Goal: Navigation & Orientation: Understand site structure

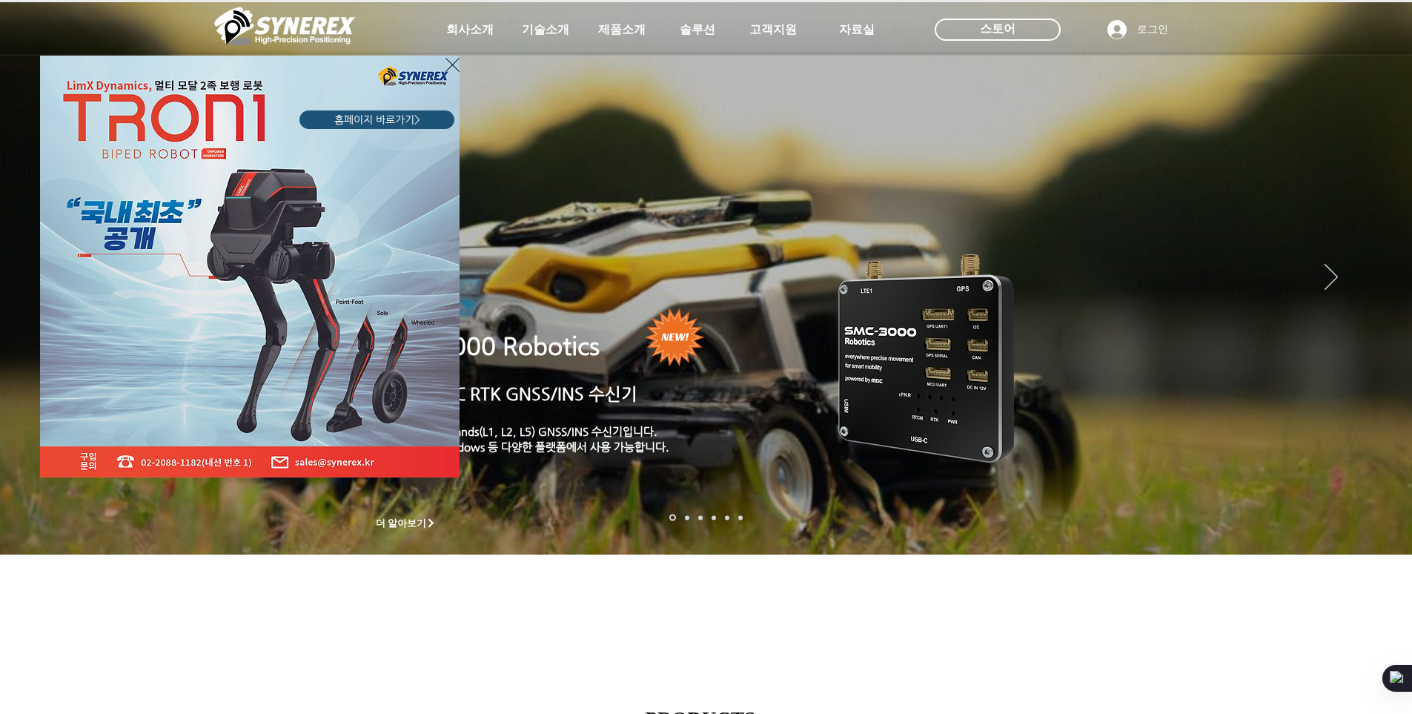
click at [462, 27] on div "LimX Dinamics" at bounding box center [706, 357] width 1412 height 714
click at [554, 24] on div "LimX Dinamics" at bounding box center [706, 357] width 1412 height 714
click at [445, 65] on img "LimX Dinamics" at bounding box center [250, 267] width 420 height 422
click at [450, 64] on icon "사이트로 돌아가기" at bounding box center [452, 65] width 14 height 19
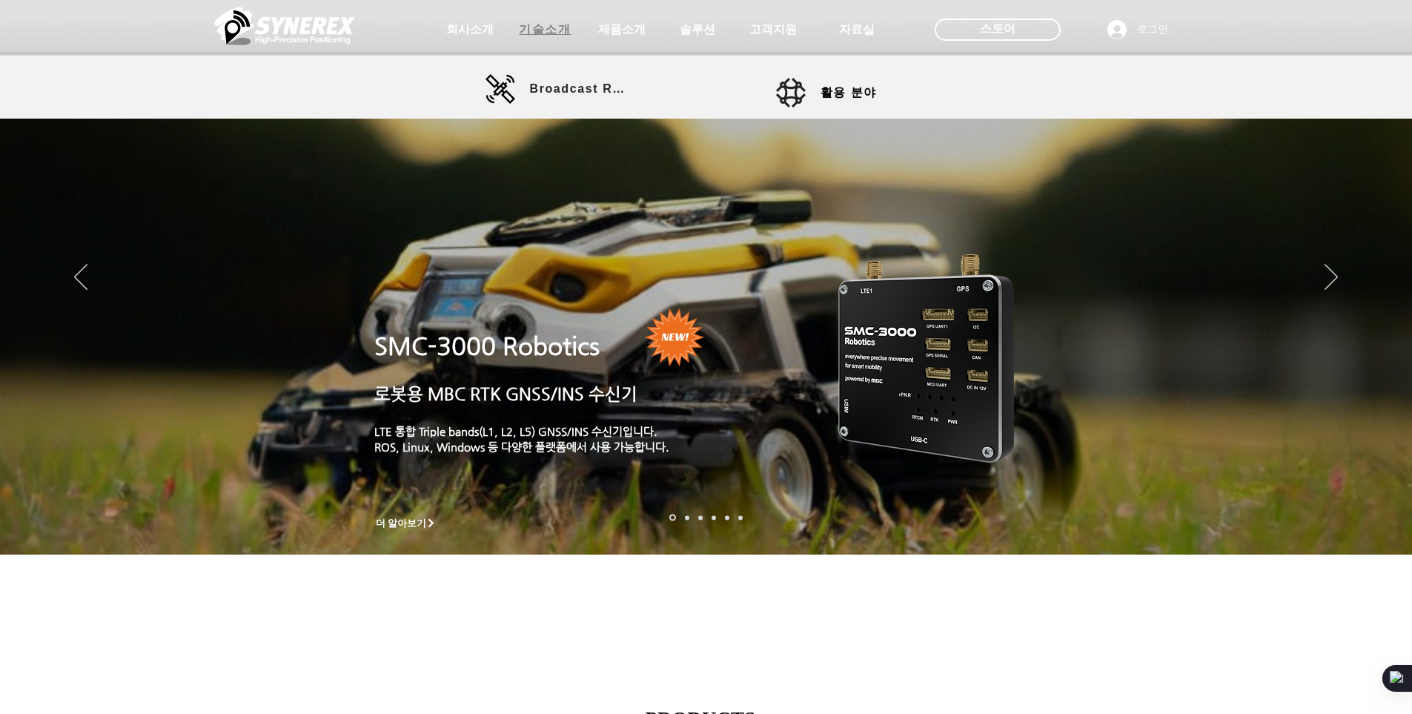
click at [541, 23] on span "기술소개" at bounding box center [545, 30] width 52 height 16
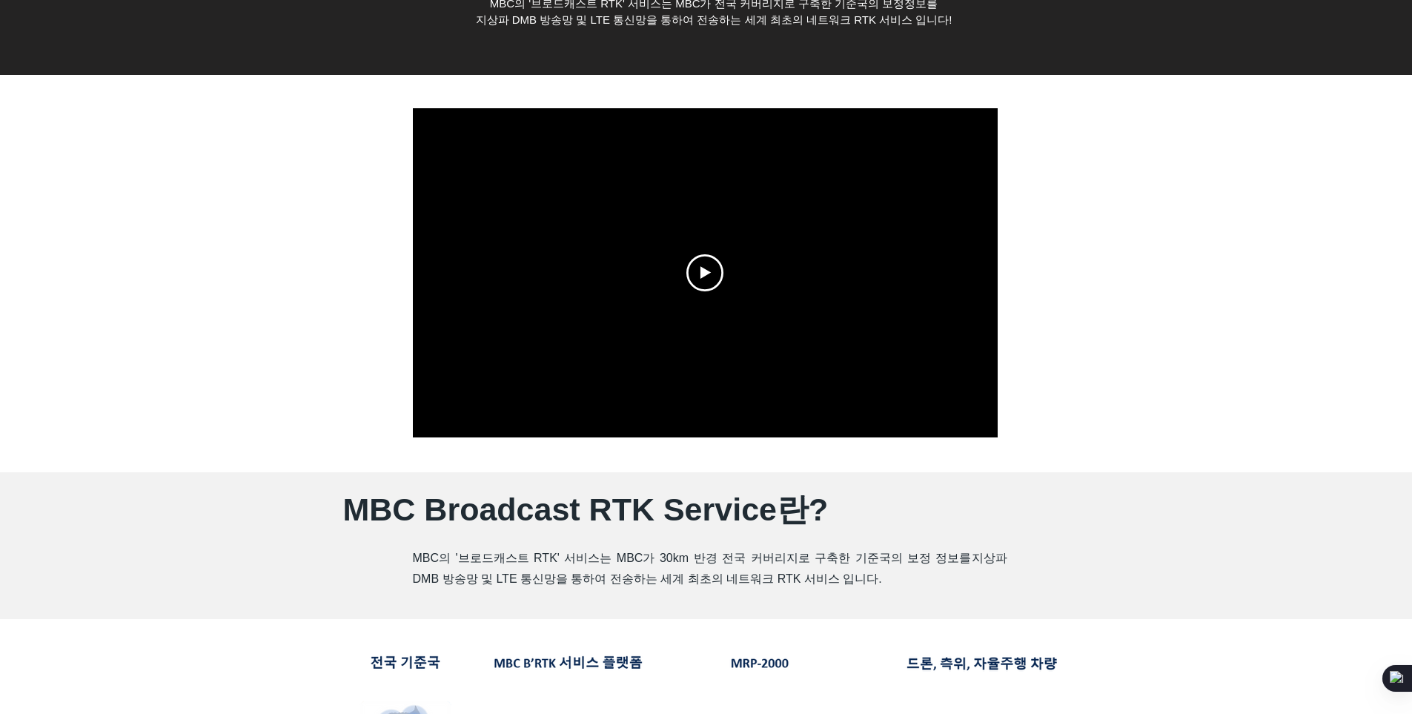
scroll to position [494, 0]
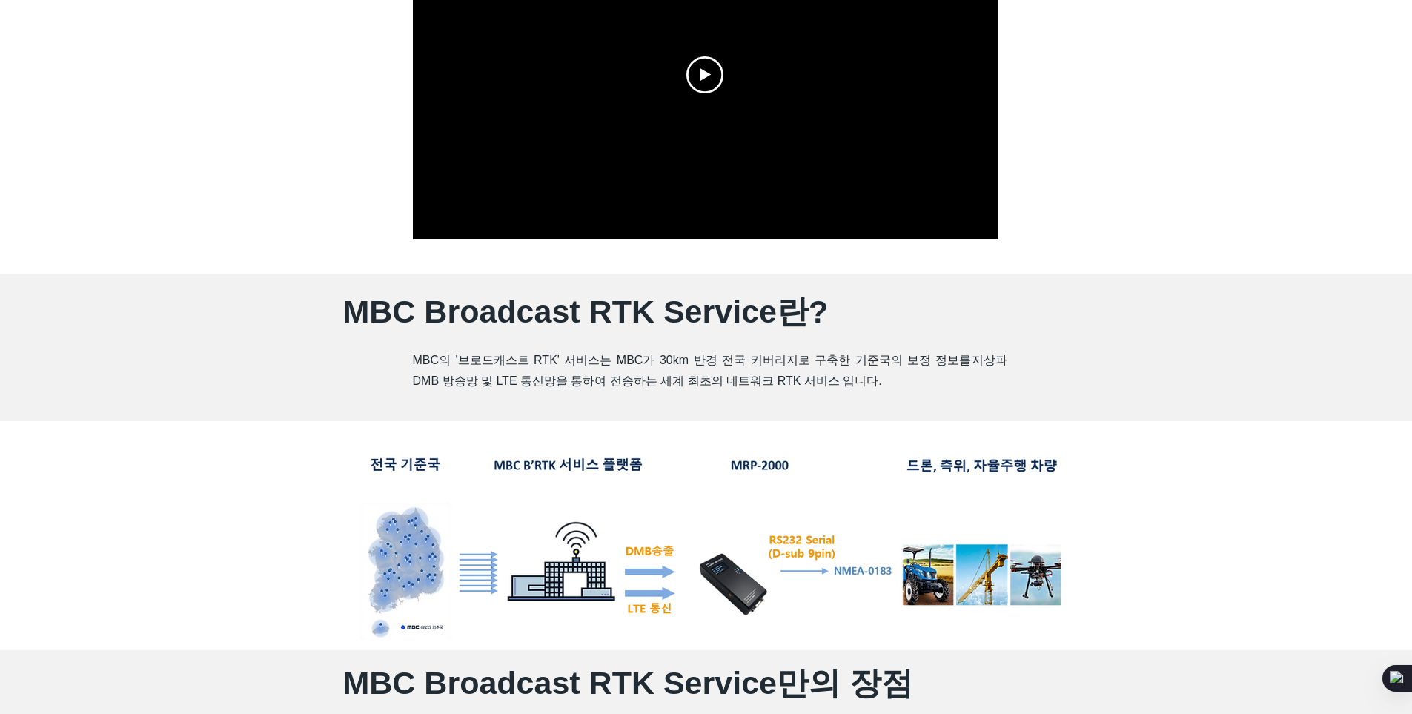
click at [743, 95] on div at bounding box center [705, 74] width 585 height 329
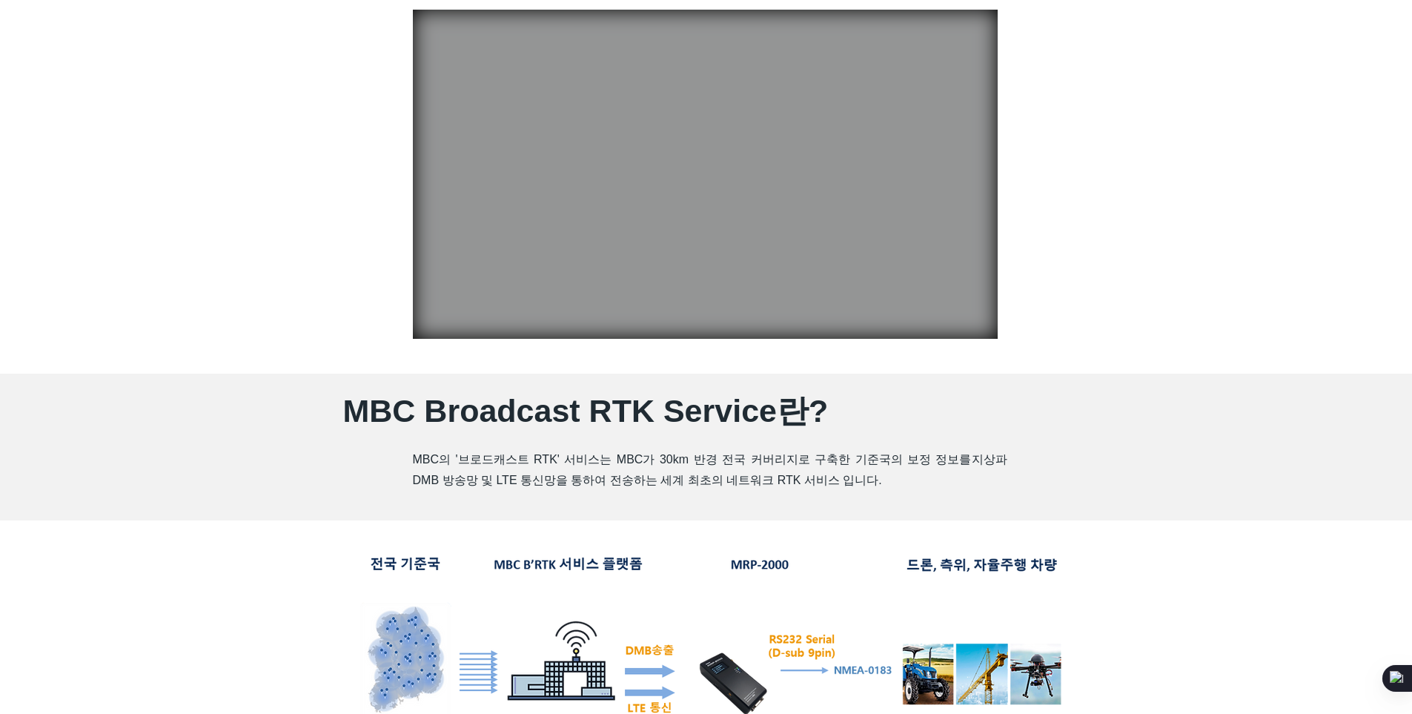
scroll to position [0, 0]
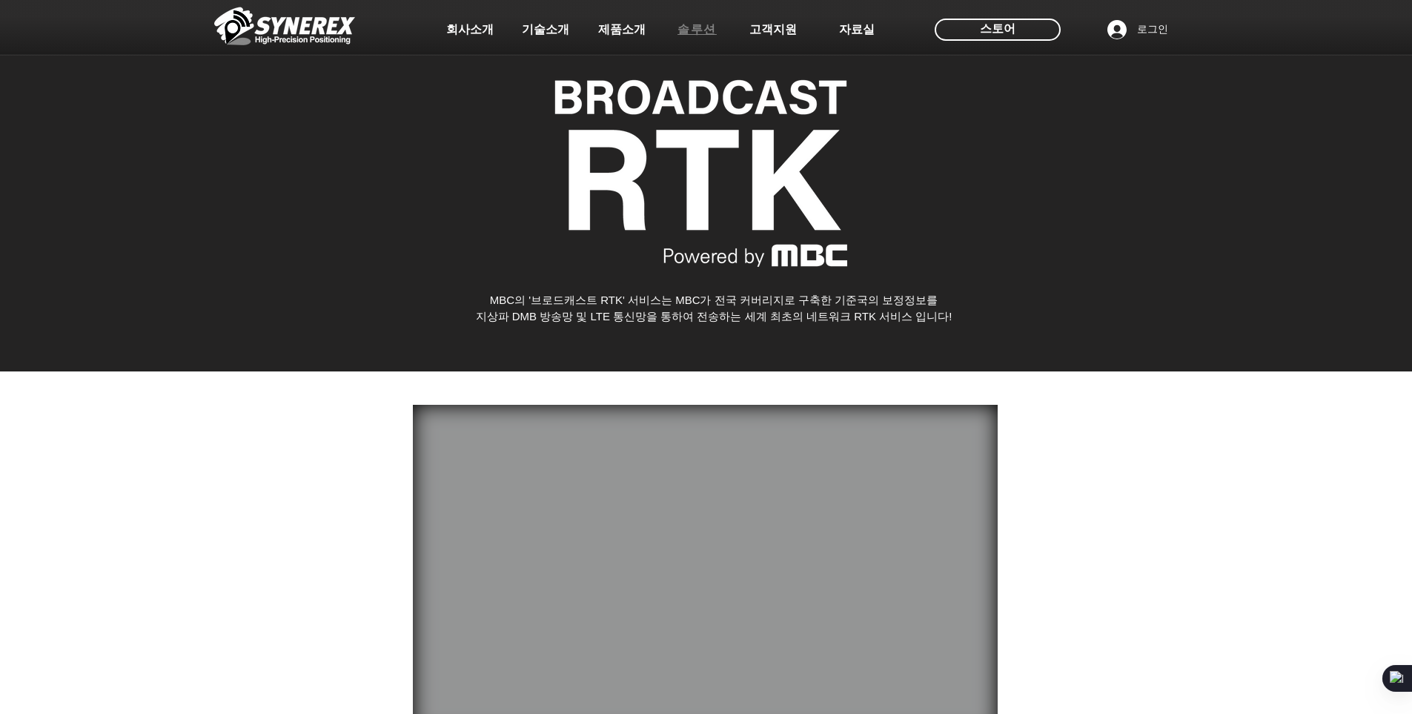
click at [694, 24] on span "솔루션" at bounding box center [696, 30] width 39 height 16
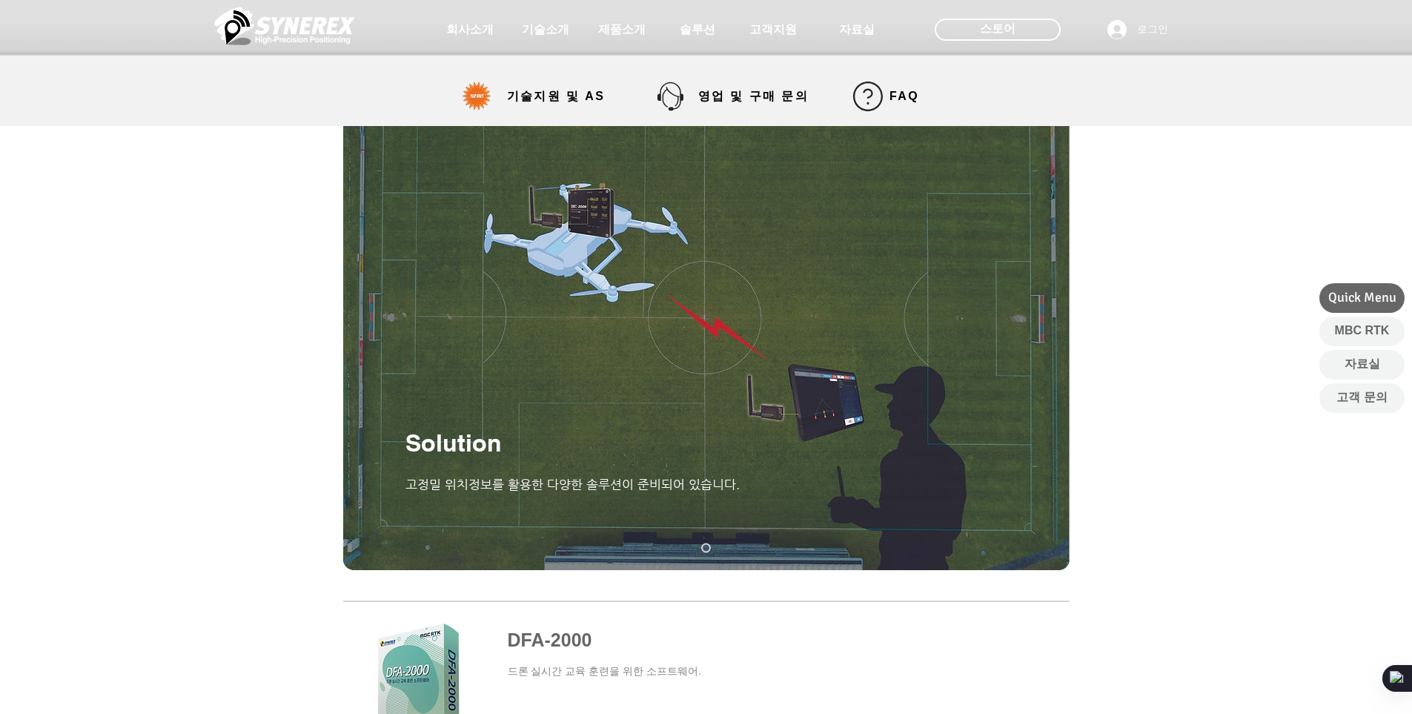
click at [812, 34] on div at bounding box center [706, 28] width 1412 height 56
click at [799, 33] on span "고객지원" at bounding box center [773, 30] width 74 height 30
select select "******"
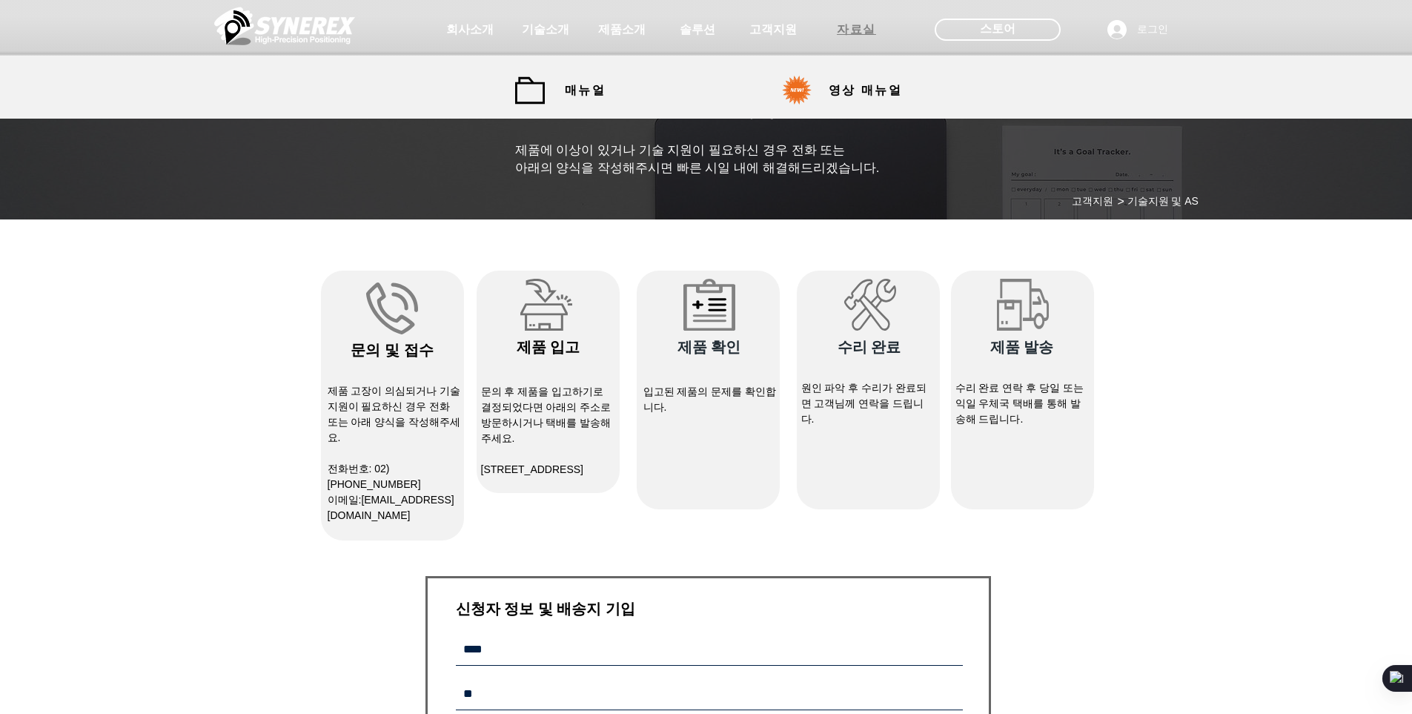
click at [843, 32] on span "자료실" at bounding box center [856, 30] width 39 height 16
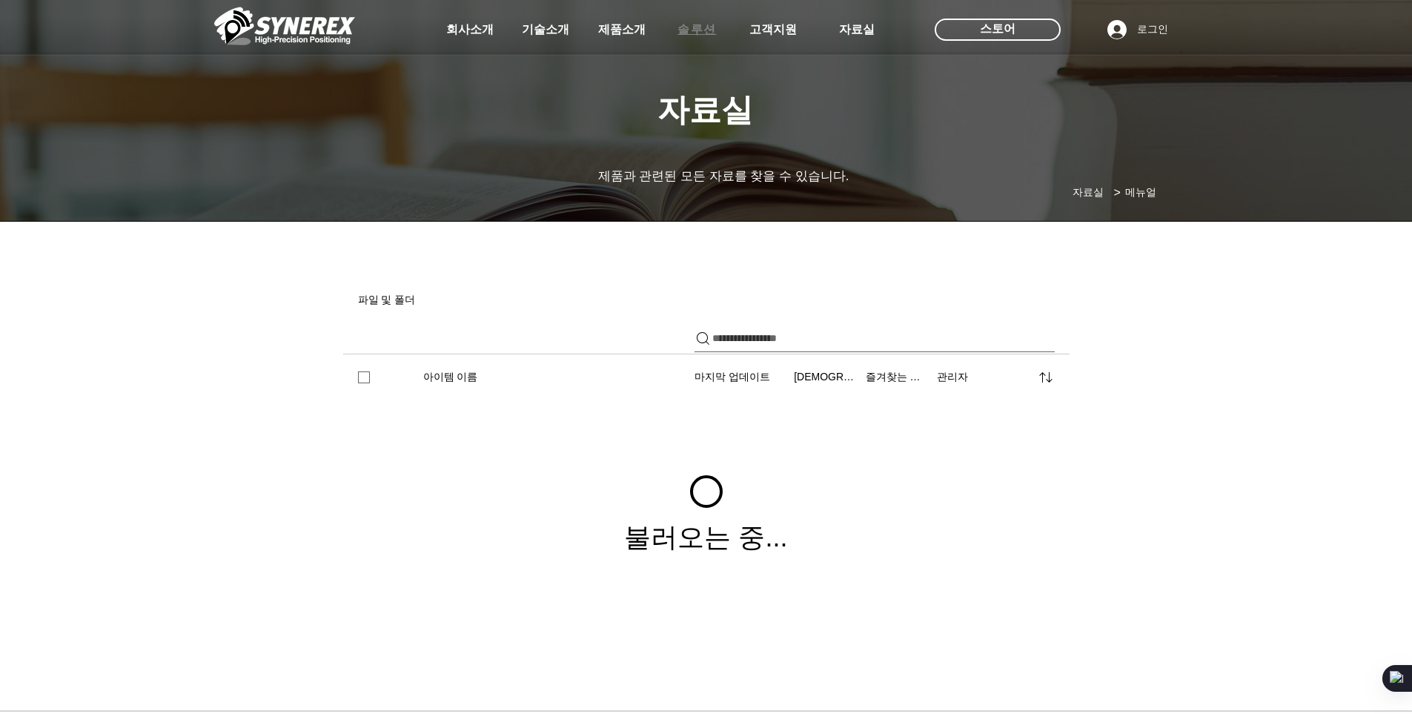
click at [672, 36] on span "솔루션" at bounding box center [697, 30] width 74 height 30
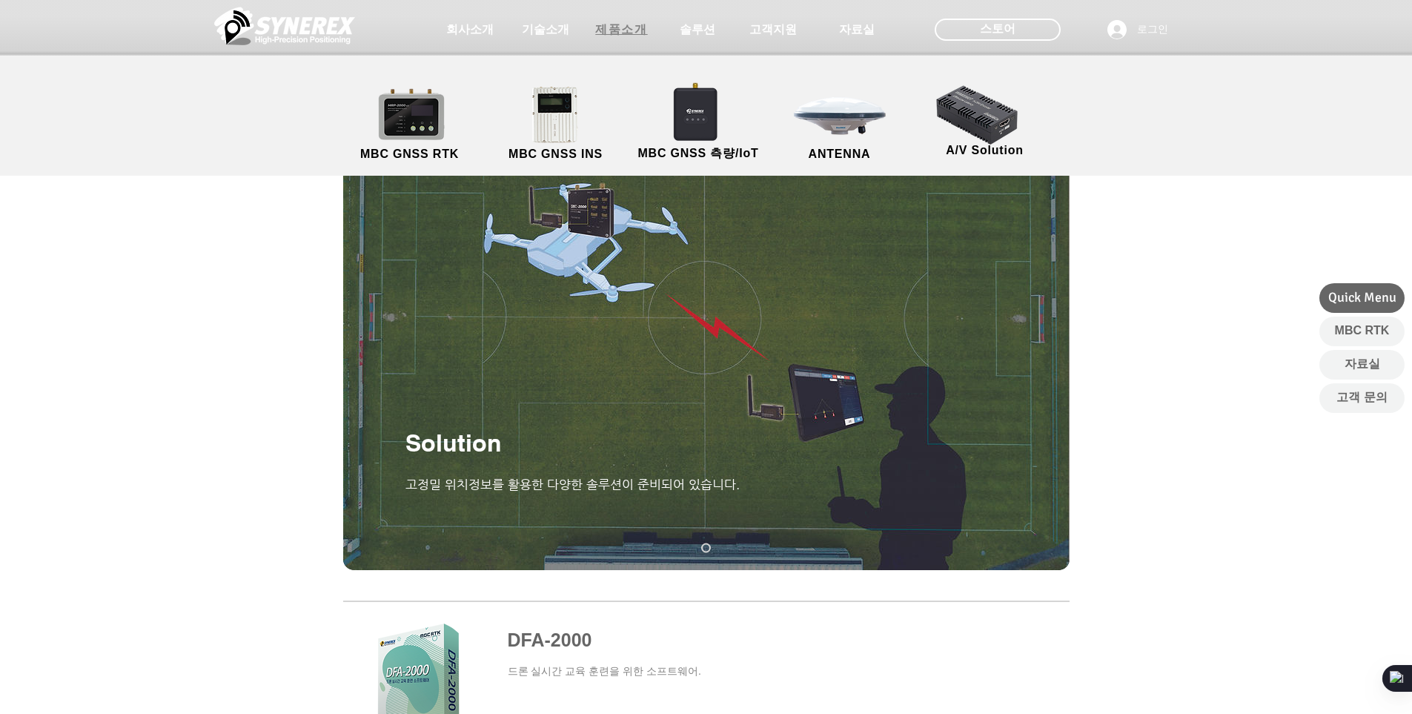
click at [609, 36] on span "제품소개" at bounding box center [621, 30] width 52 height 16
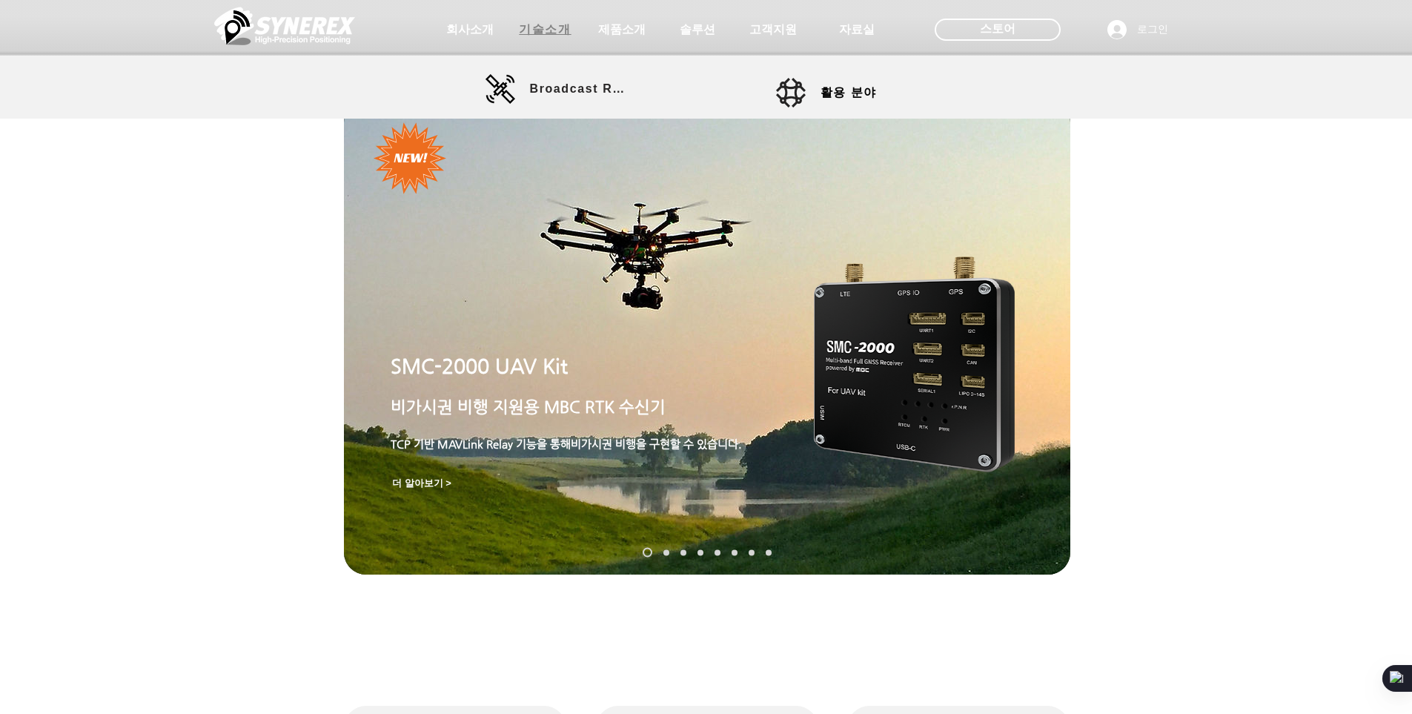
click at [526, 42] on span "기술소개" at bounding box center [545, 30] width 74 height 30
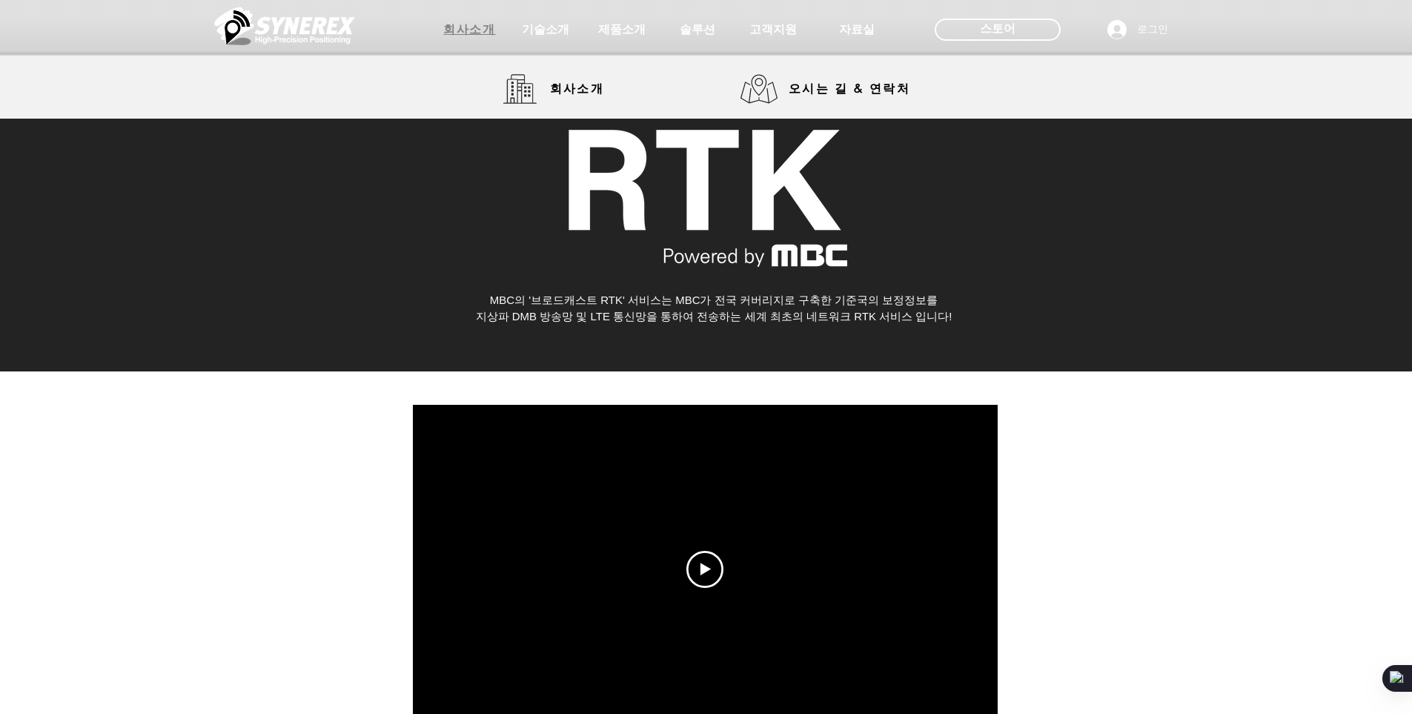
click at [445, 36] on span "회사소개" at bounding box center [469, 30] width 52 height 16
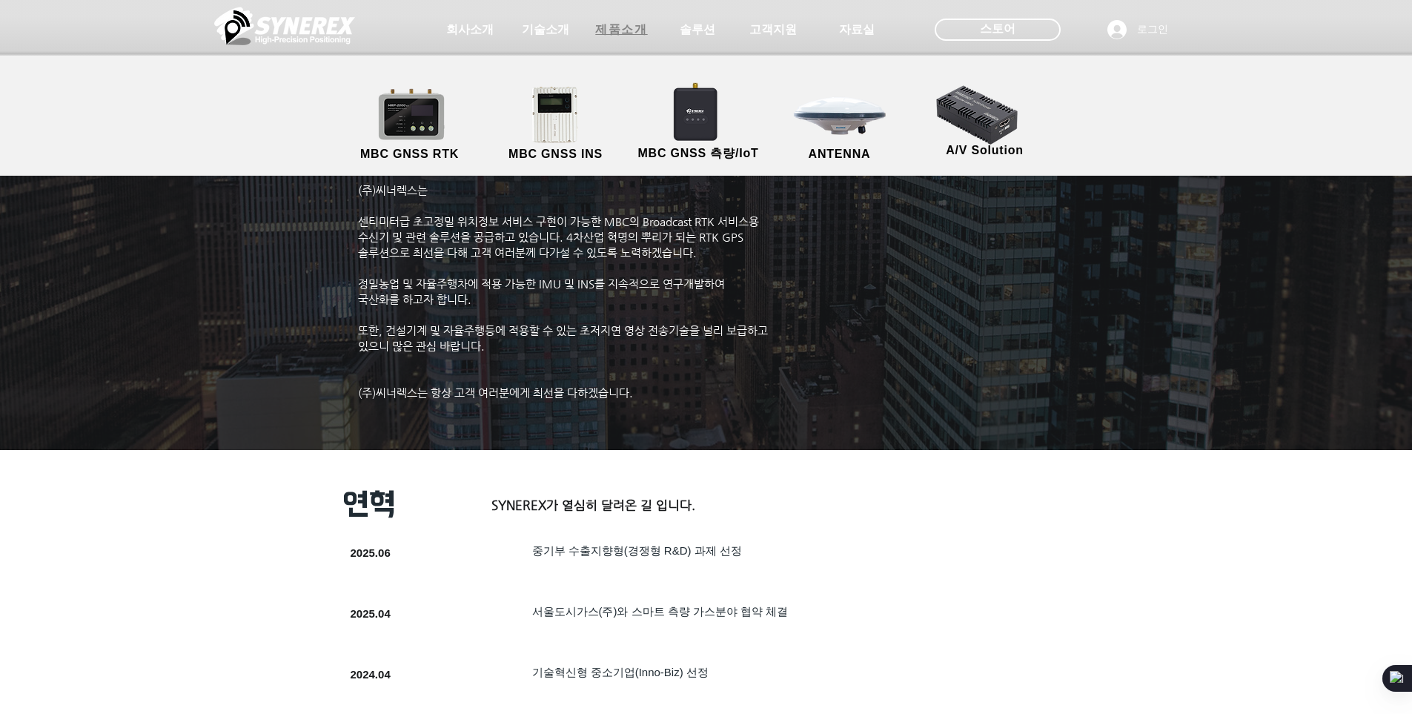
click at [620, 27] on span "제품소개" at bounding box center [621, 30] width 52 height 16
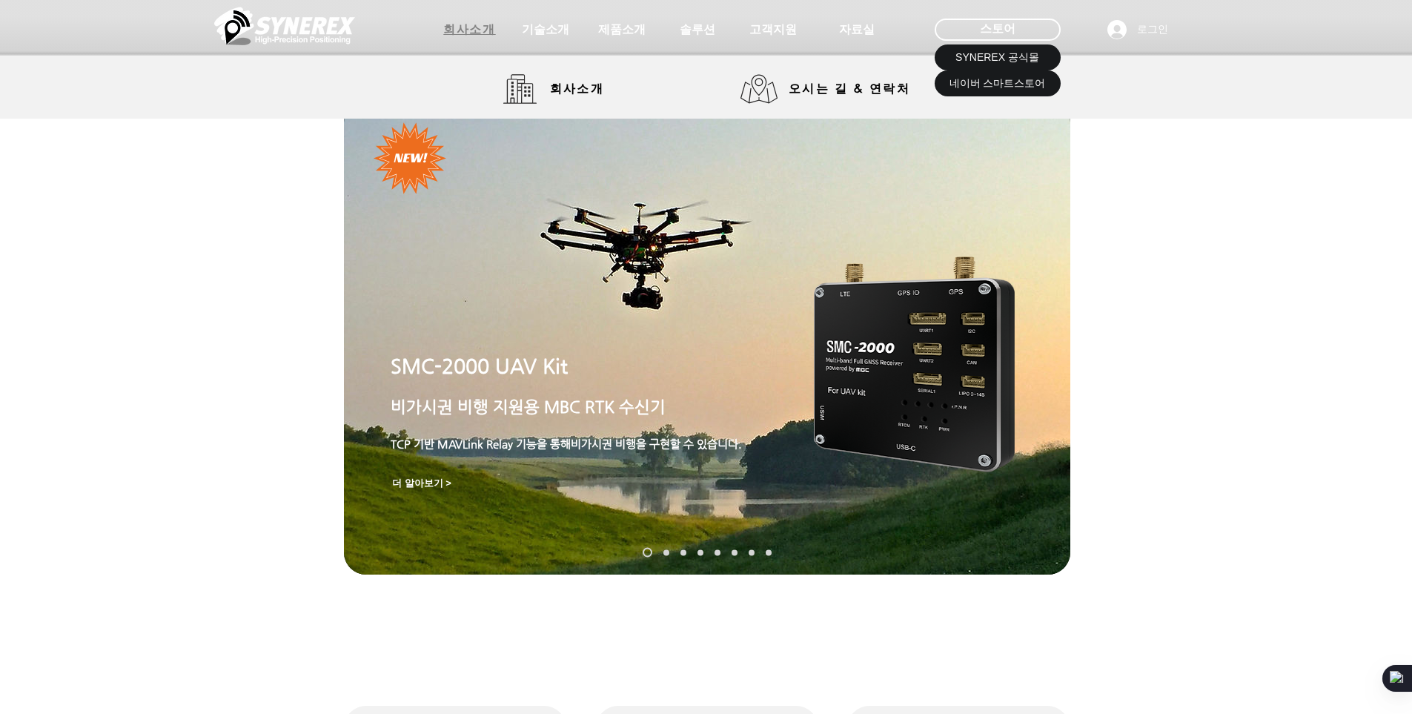
click at [473, 29] on span "회사소개" at bounding box center [469, 30] width 52 height 16
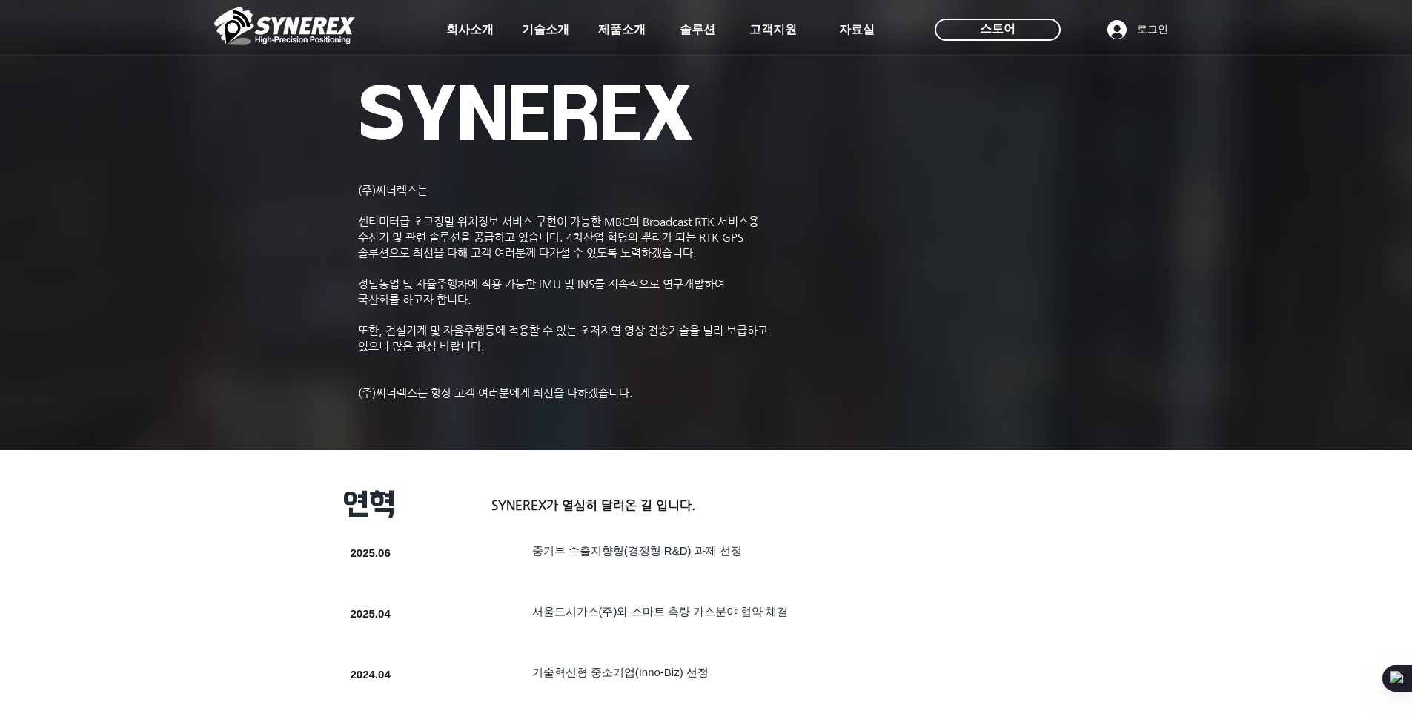
click at [330, 25] on img at bounding box center [284, 26] width 141 height 44
